Goal: Task Accomplishment & Management: Complete application form

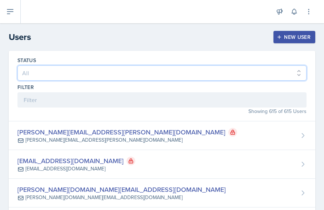
click at [35, 71] on select "All Active Inactive" at bounding box center [161, 72] width 289 height 15
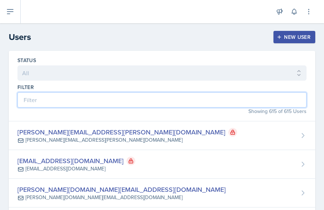
click at [38, 99] on input at bounding box center [161, 99] width 289 height 15
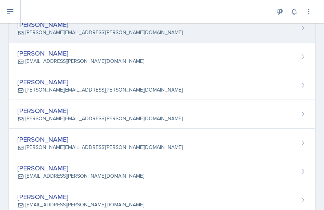
scroll to position [138, 0]
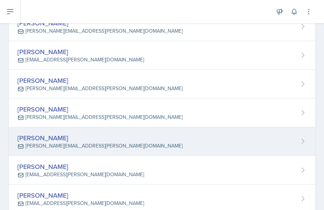
type input "isa"
click at [108, 147] on div "[PERSON_NAME] [PERSON_NAME][EMAIL_ADDRESS][PERSON_NAME][DOMAIN_NAME]" at bounding box center [162, 141] width 306 height 29
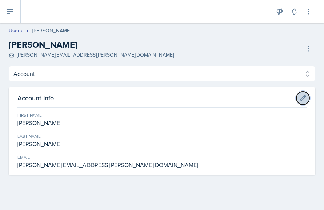
click at [240, 98] on icon at bounding box center [302, 97] width 7 height 7
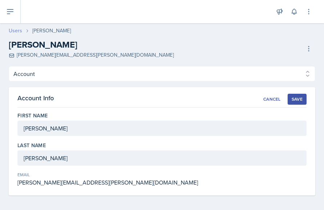
click at [19, 29] on link "Users" at bounding box center [15, 31] width 13 height 8
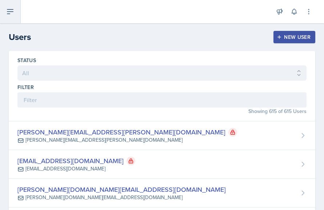
click at [10, 13] on icon at bounding box center [10, 11] width 9 height 9
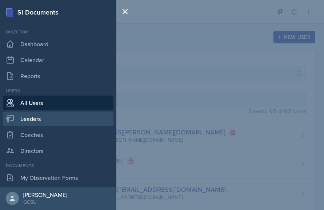
click at [33, 119] on link "Leaders" at bounding box center [58, 119] width 110 height 15
select select "986fdc3e-2246-4ffd-9cb8-78666de4ebed"
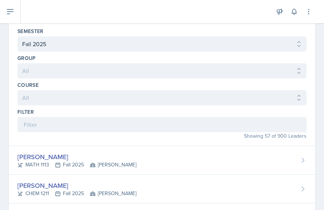
scroll to position [30, 0]
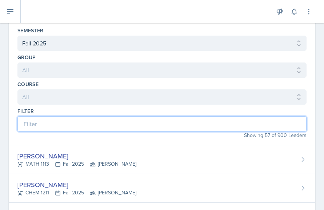
click at [45, 123] on input at bounding box center [161, 123] width 289 height 15
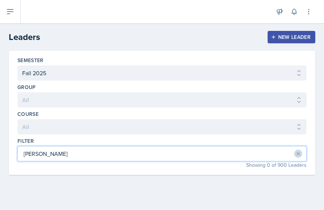
type input "[PERSON_NAME]"
click at [240, 154] on icon at bounding box center [298, 154] width 3 height 3
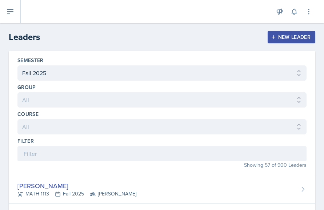
click at [240, 36] on div "New Leader" at bounding box center [291, 37] width 38 height 6
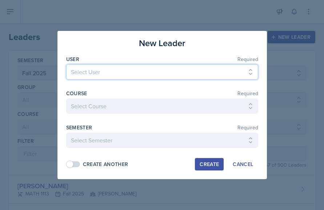
click at [123, 72] on select "Select User [PERSON_NAME][EMAIL_ADDRESS][PERSON_NAME][DOMAIN_NAME] [EMAIL_ADDRE…" at bounding box center [162, 71] width 192 height 15
click at [118, 72] on select "Select User [PERSON_NAME][EMAIL_ADDRESS][PERSON_NAME][DOMAIN_NAME] [EMAIL_ADDRE…" at bounding box center [162, 71] width 192 height 15
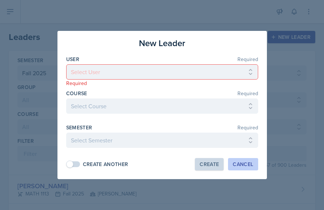
click at [240, 165] on div "Cancel" at bounding box center [242, 164] width 20 height 6
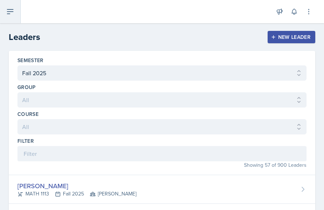
click at [7, 13] on icon at bounding box center [10, 11] width 9 height 9
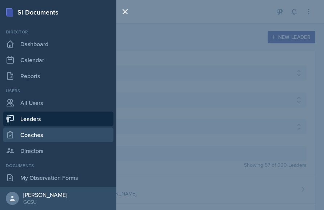
click at [36, 133] on link "Coaches" at bounding box center [58, 134] width 110 height 15
select select "986fdc3e-2246-4ffd-9cb8-78666de4ebed"
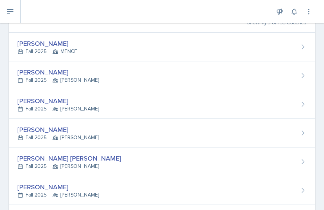
scroll to position [120, 0]
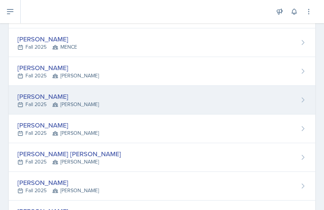
click at [87, 100] on div "[PERSON_NAME] Fall 2025 [PERSON_NAME]" at bounding box center [162, 100] width 306 height 29
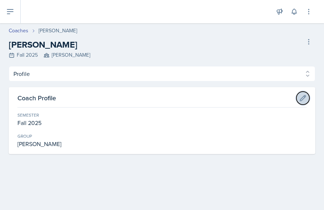
click at [240, 98] on icon at bounding box center [302, 97] width 7 height 7
select select "986fdc3e-2246-4ffd-9cb8-78666de4ebed"
select select "7b7b0581-3cff-4db8-9566-fba67390f9c3"
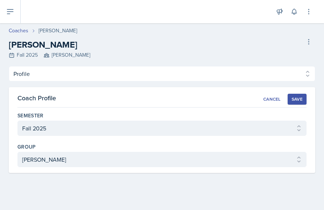
click at [186, 40] on div "[PERSON_NAME] Fall 2025 [PERSON_NAME] Delete Coach" at bounding box center [162, 48] width 306 height 21
click at [9, 15] on icon at bounding box center [10, 11] width 9 height 9
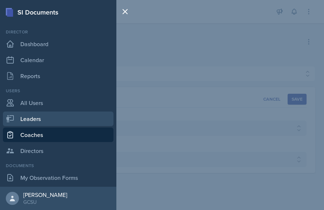
click at [36, 116] on link "Leaders" at bounding box center [58, 119] width 110 height 15
select select "986fdc3e-2246-4ffd-9cb8-78666de4ebed"
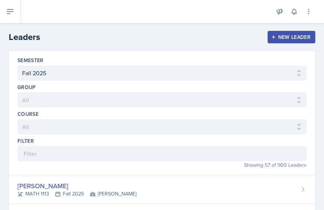
click at [240, 36] on div "New Leader" at bounding box center [291, 37] width 38 height 6
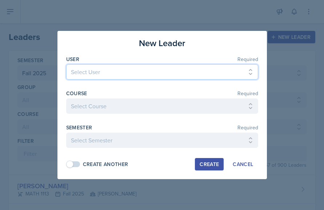
click at [118, 74] on select "Select User [PERSON_NAME][EMAIL_ADDRESS][PERSON_NAME][DOMAIN_NAME] [EMAIL_ADDRE…" at bounding box center [162, 71] width 192 height 15
click at [100, 69] on select "Select User [PERSON_NAME][EMAIL_ADDRESS][PERSON_NAME][DOMAIN_NAME] [EMAIL_ADDRE…" at bounding box center [162, 71] width 192 height 15
select select "44ca6be9-0284-48d0-b188-7fee5eef6567"
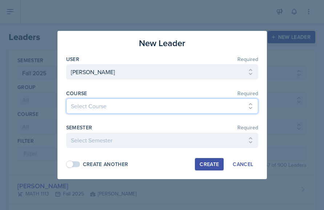
click at [96, 107] on select "Select Course ACCT 3101 ACCT 3102 ASTR 1000 BIOL 1100 BIOL 1107 BIOL 1108 BIOL …" at bounding box center [162, 105] width 192 height 15
select select "7065a54a-51fd-4c04-a084-16b3963e2fb8"
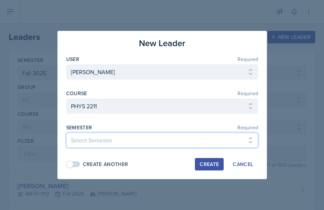
click at [106, 144] on select "Select Semester Fall 2025 Spring 2025 Fall 2024 Spring 2024 Fall 2023 Spring 20…" at bounding box center [162, 140] width 192 height 15
select select "986fdc3e-2246-4ffd-9cb8-78666de4ebed"
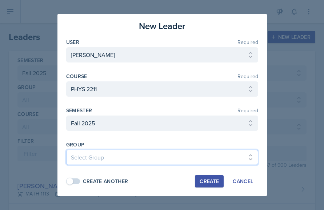
click at [151, 158] on select "Select Group [PERSON_NAME] [PERSON_NAME] MENCE" at bounding box center [162, 157] width 192 height 15
select select "7b7b0581-3cff-4db8-9566-fba67390f9c3"
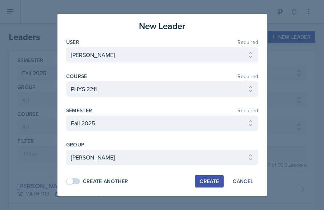
click at [212, 182] on div "Create" at bounding box center [208, 181] width 19 height 6
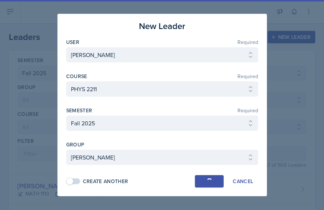
select select
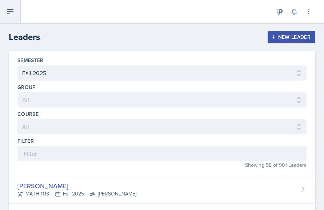
click at [9, 10] on icon at bounding box center [10, 11] width 9 height 9
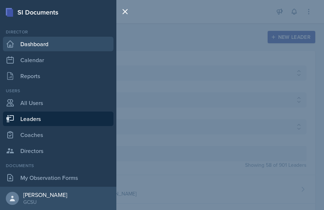
click at [26, 43] on link "Dashboard" at bounding box center [58, 44] width 110 height 15
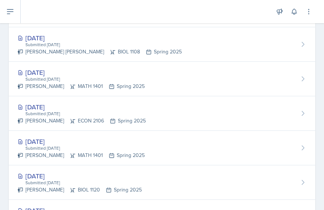
scroll to position [453, 0]
